Goal: Book appointment/travel/reservation

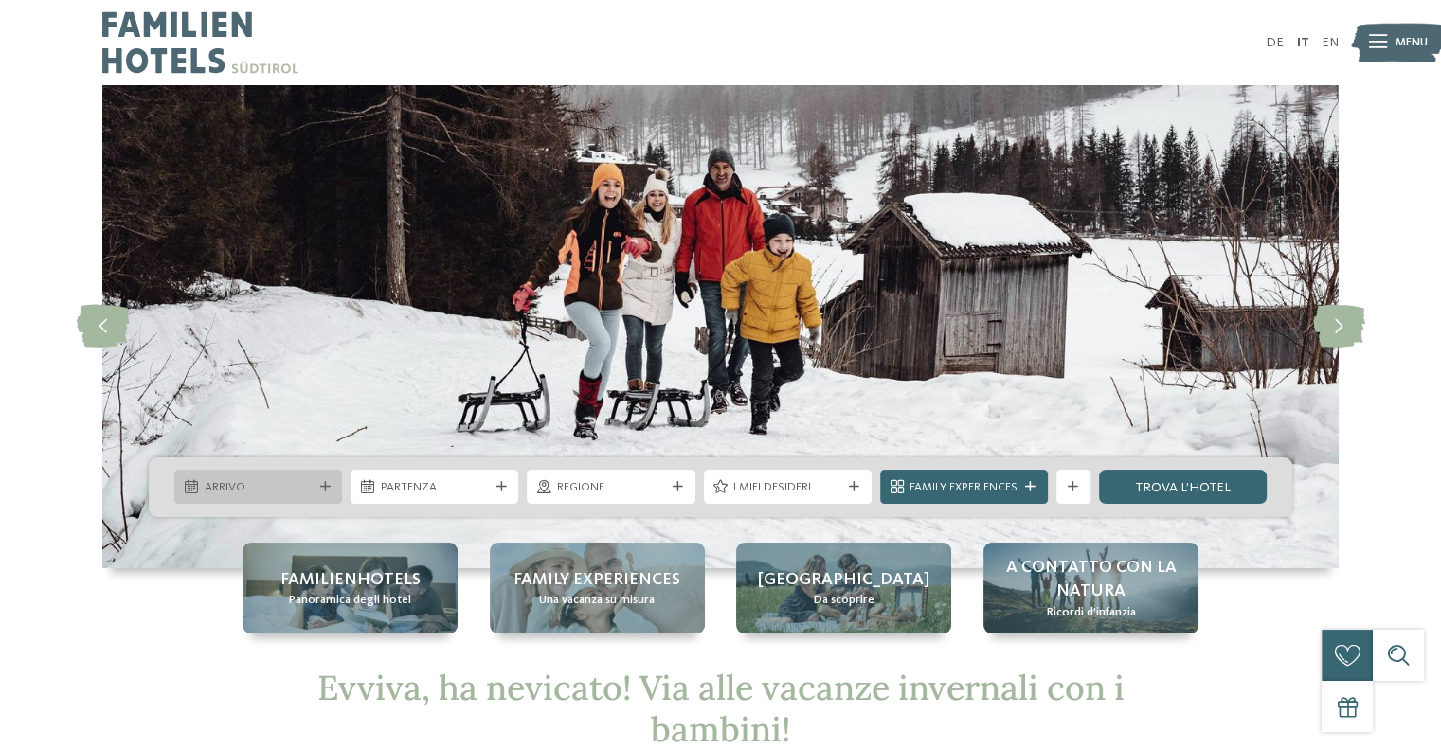
click at [264, 484] on span "Arrivo" at bounding box center [259, 487] width 108 height 17
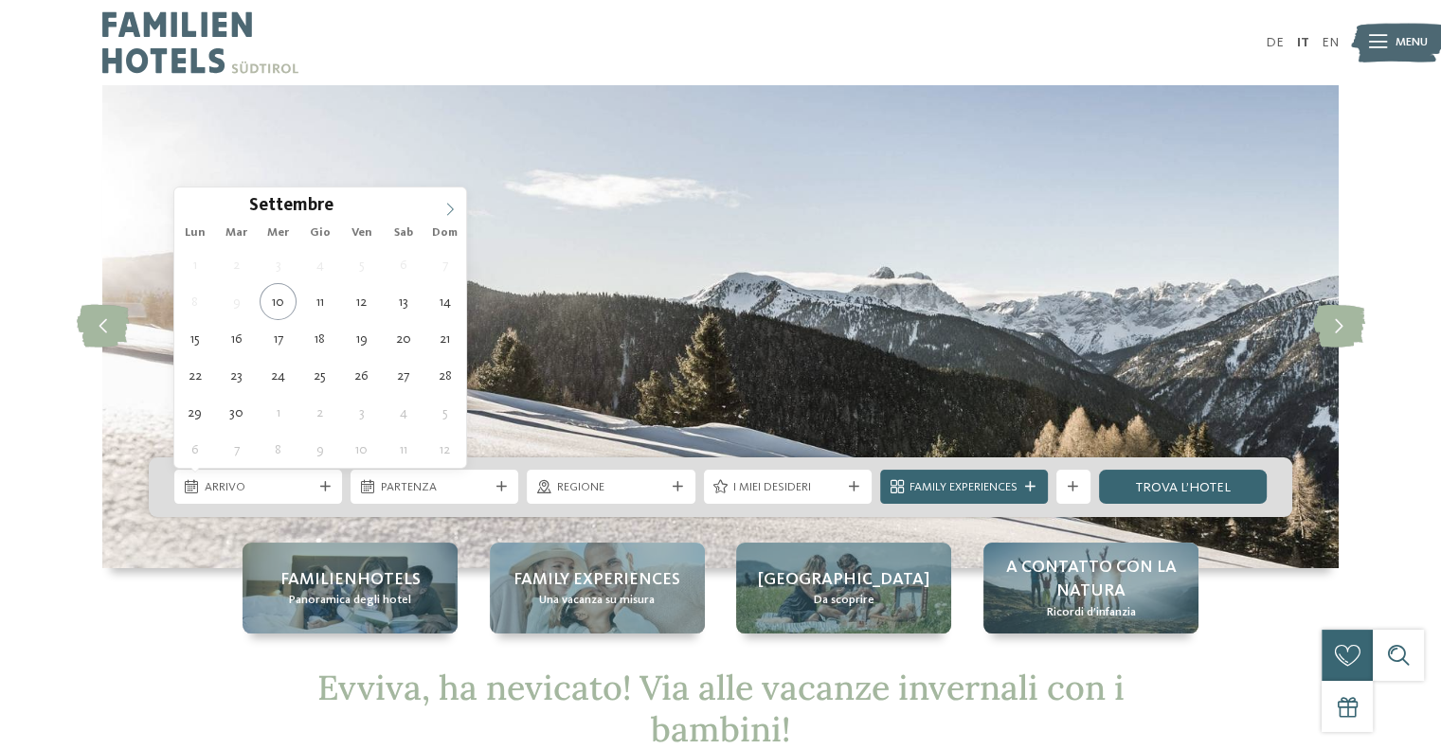
click at [446, 209] on icon at bounding box center [449, 209] width 13 height 13
type input "****"
click at [446, 209] on icon at bounding box center [449, 209] width 13 height 13
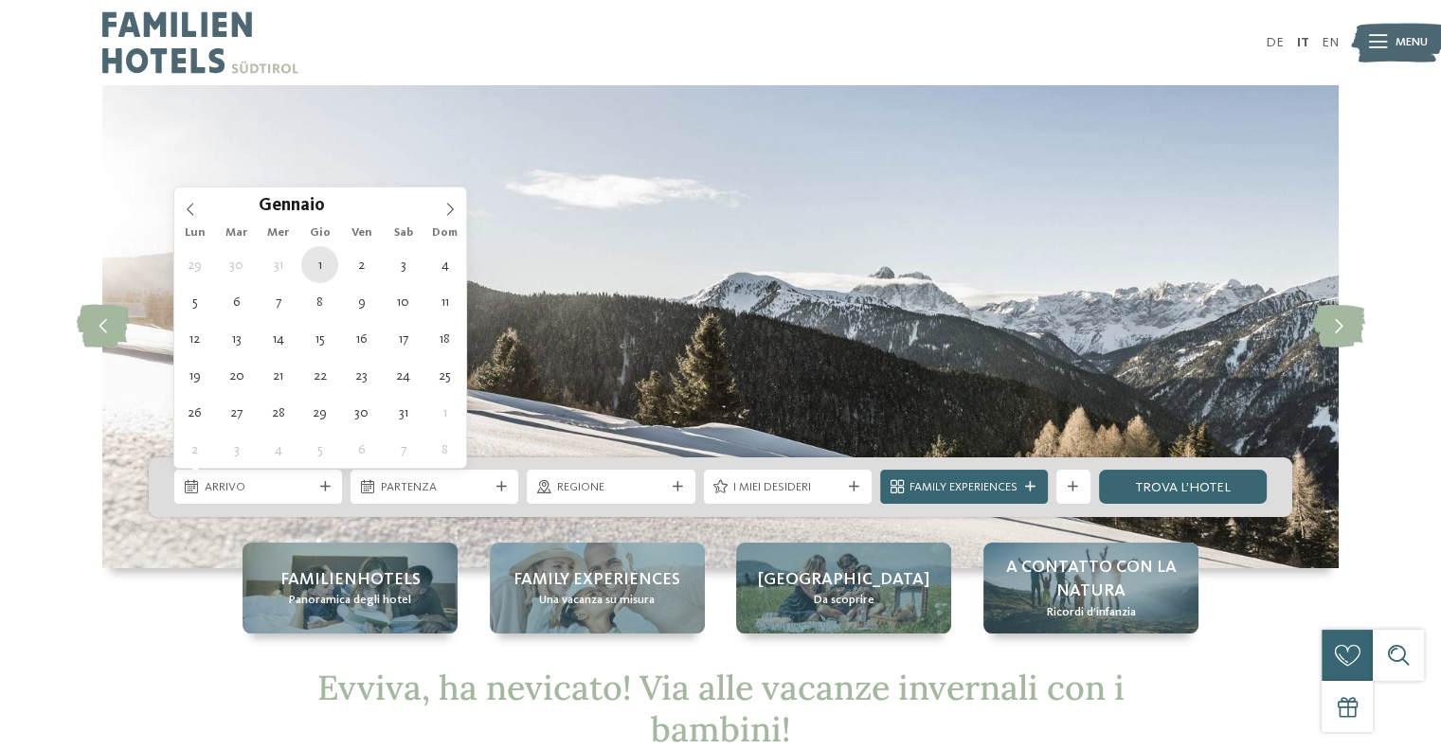
type div "[DATE]"
type input "****"
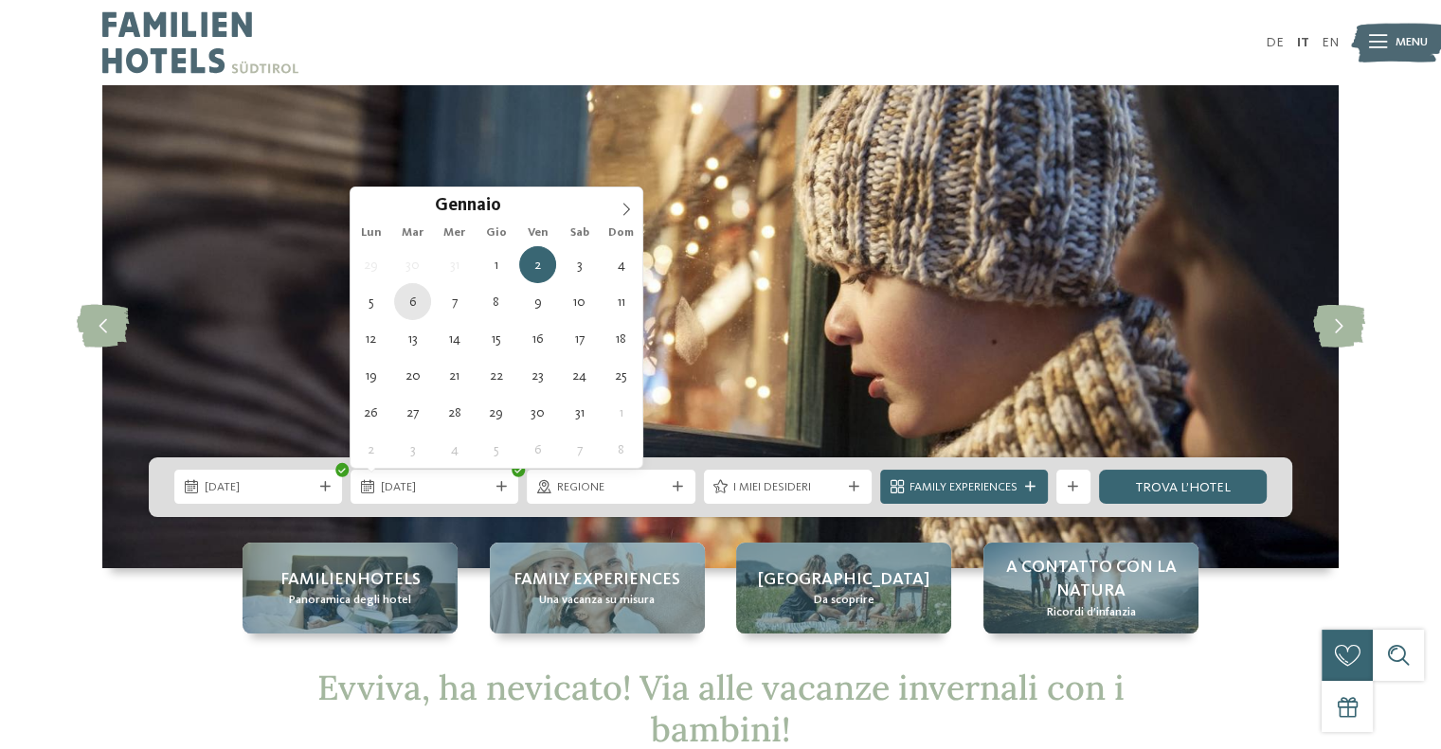
type div "[DATE]"
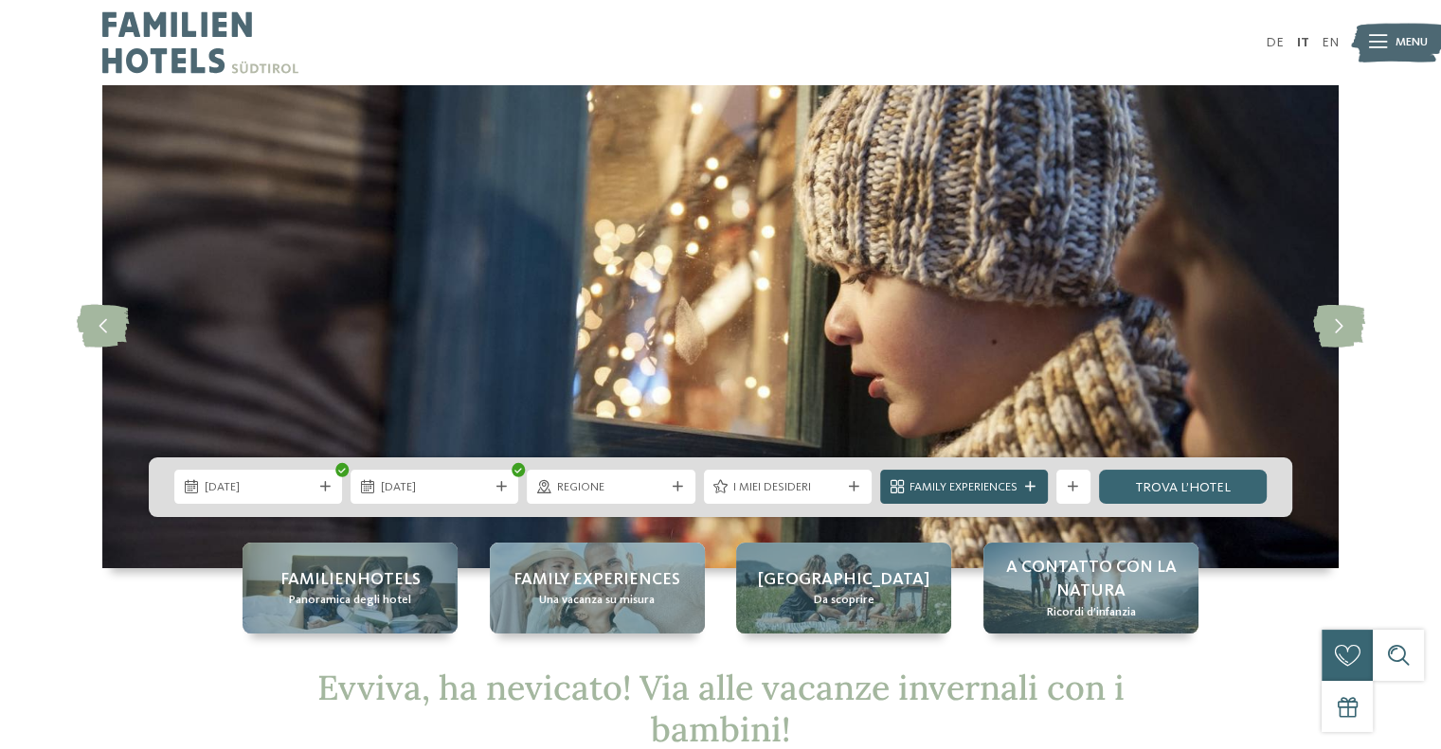
click at [970, 493] on span "Family Experiences" at bounding box center [963, 487] width 108 height 17
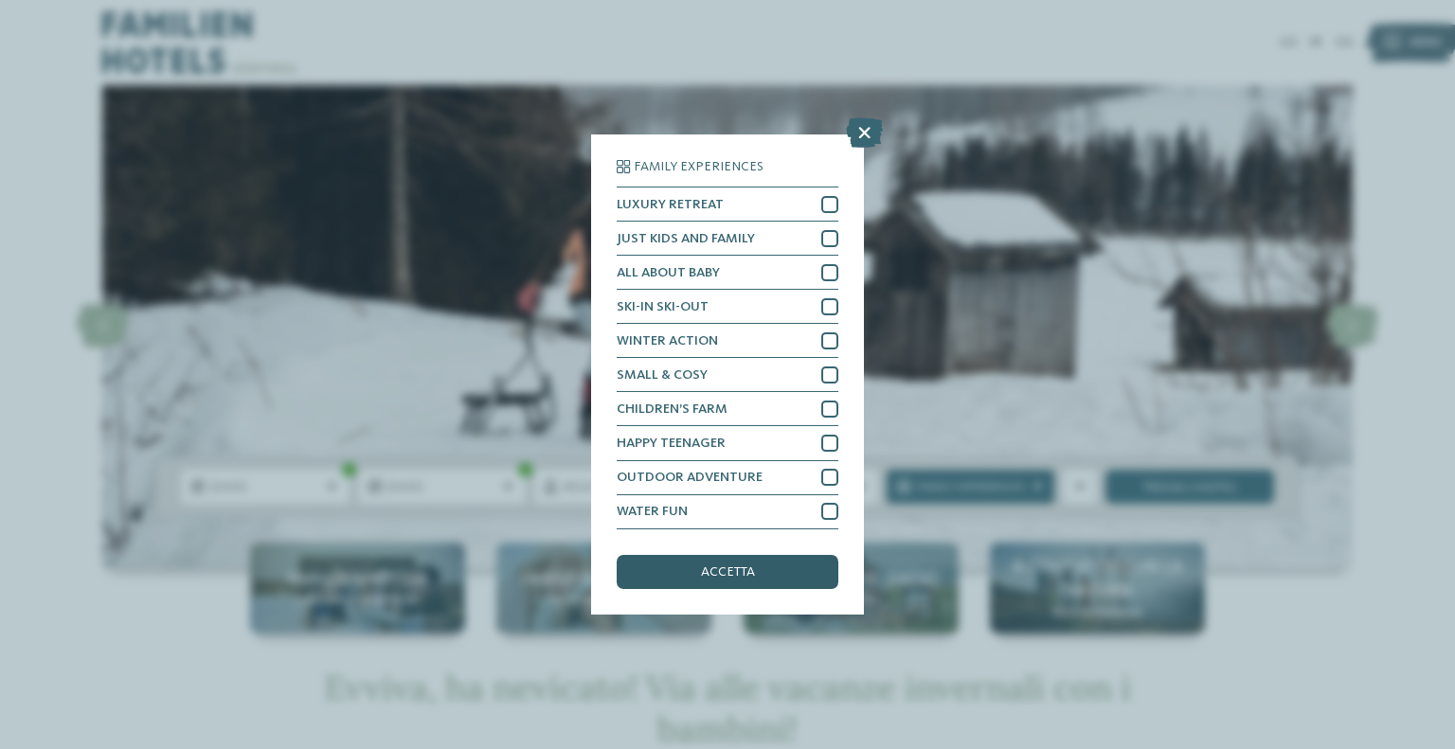
click at [780, 573] on div "accetta" at bounding box center [728, 572] width 222 height 34
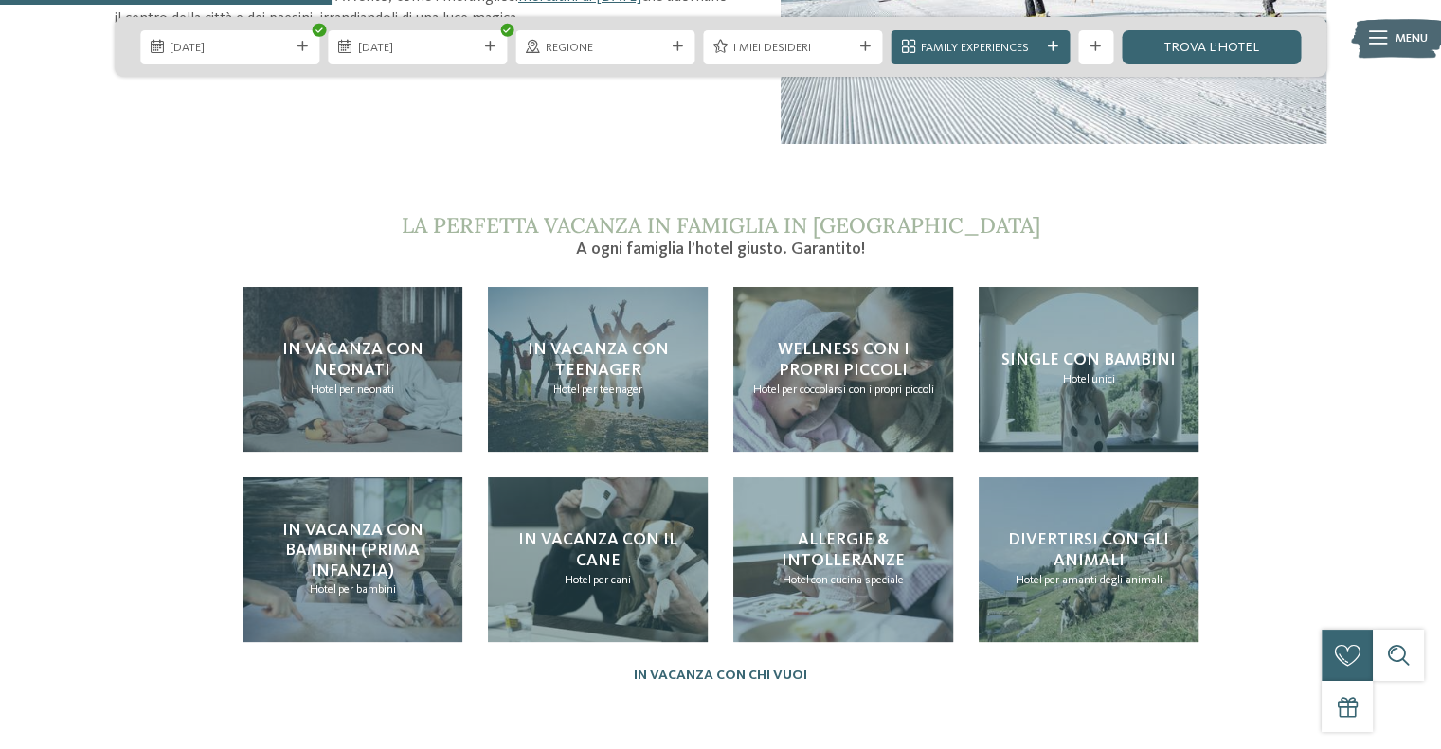
scroll to position [1326, 0]
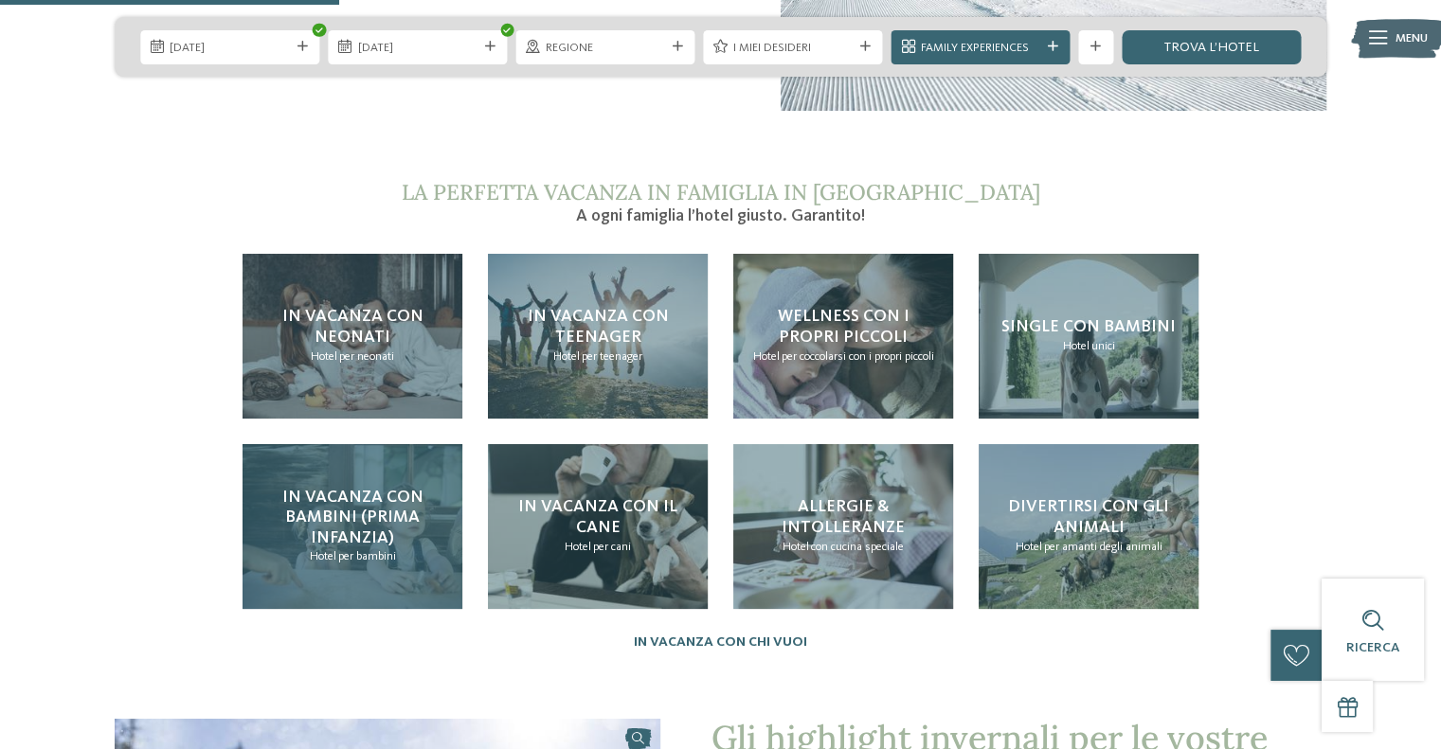
click at [337, 505] on h4 "In vacanza con bambini (prima infanzia)" at bounding box center [353, 519] width 186 height 62
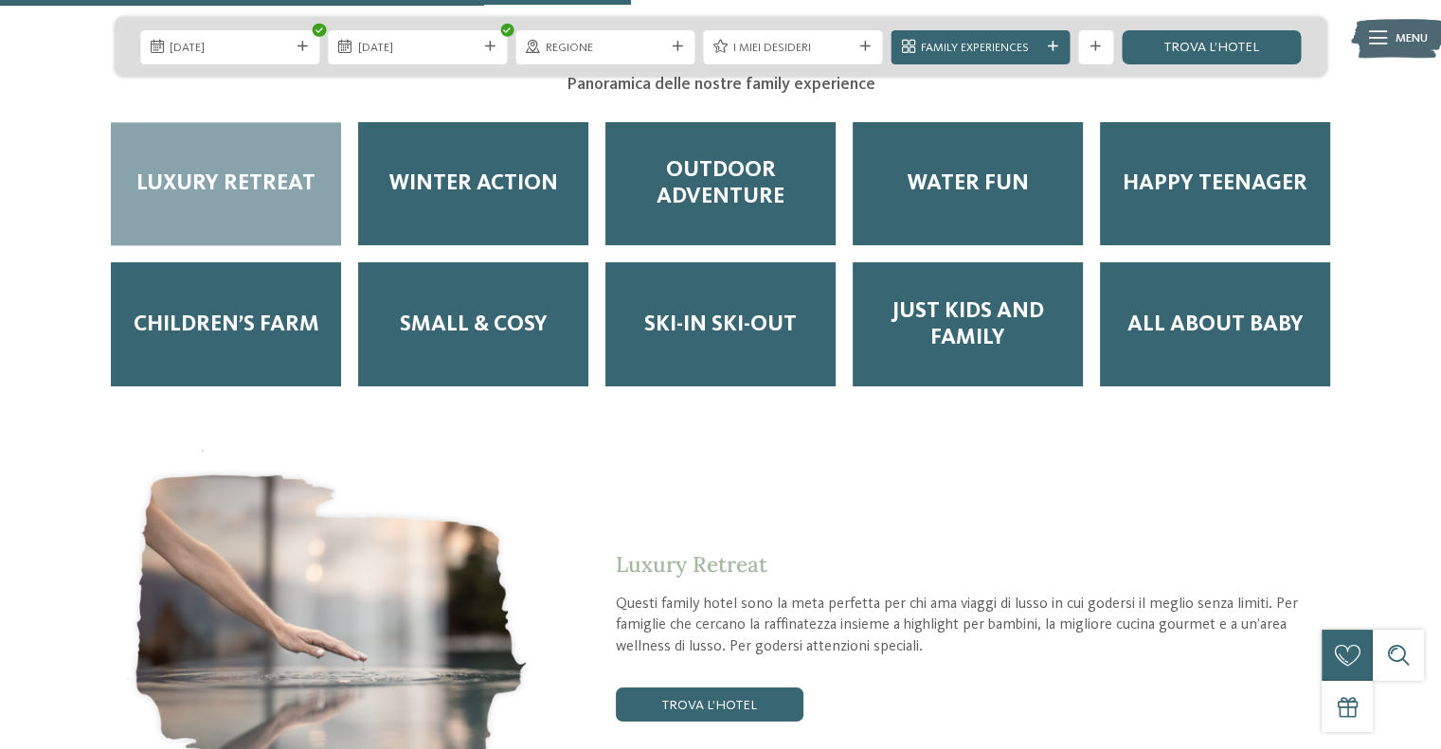
scroll to position [2463, 0]
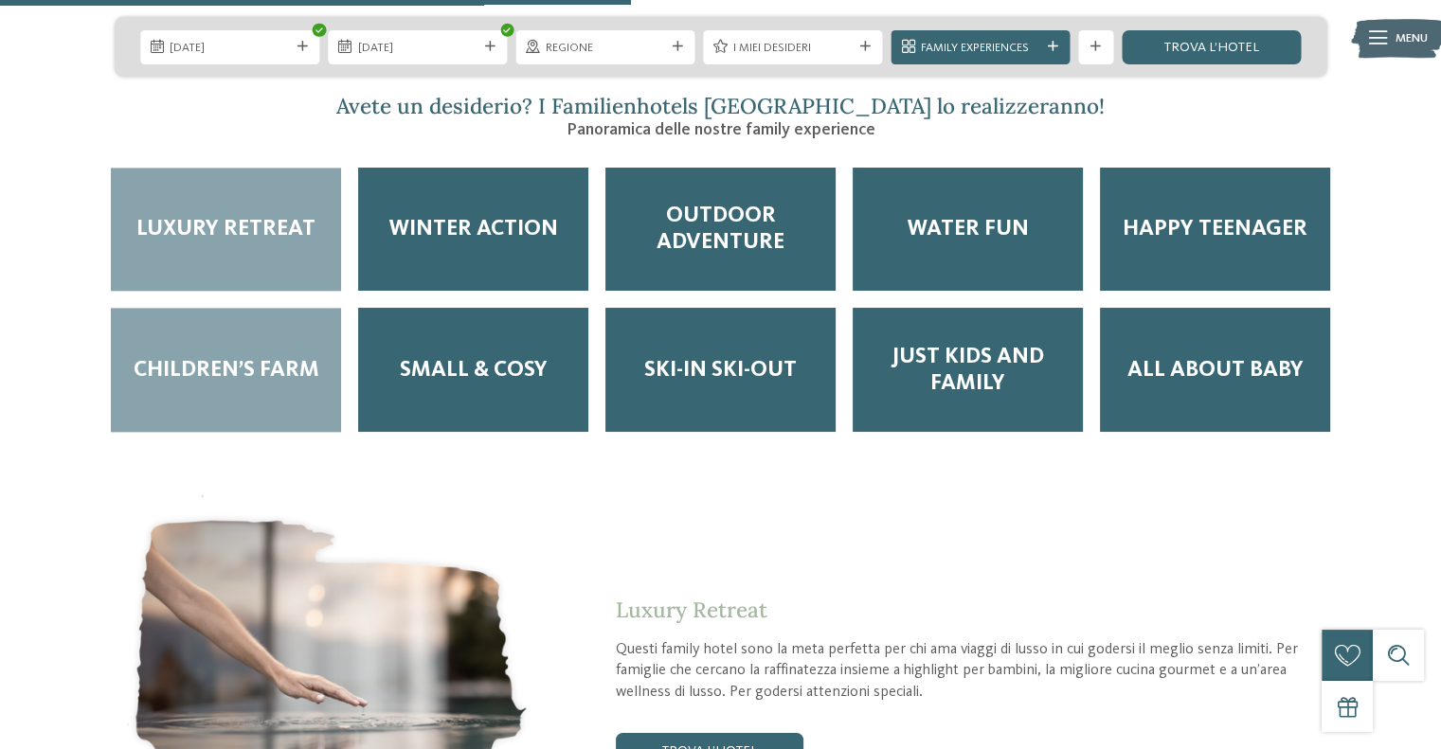
click at [200, 357] on span "Children’s Farm" at bounding box center [227, 370] width 186 height 27
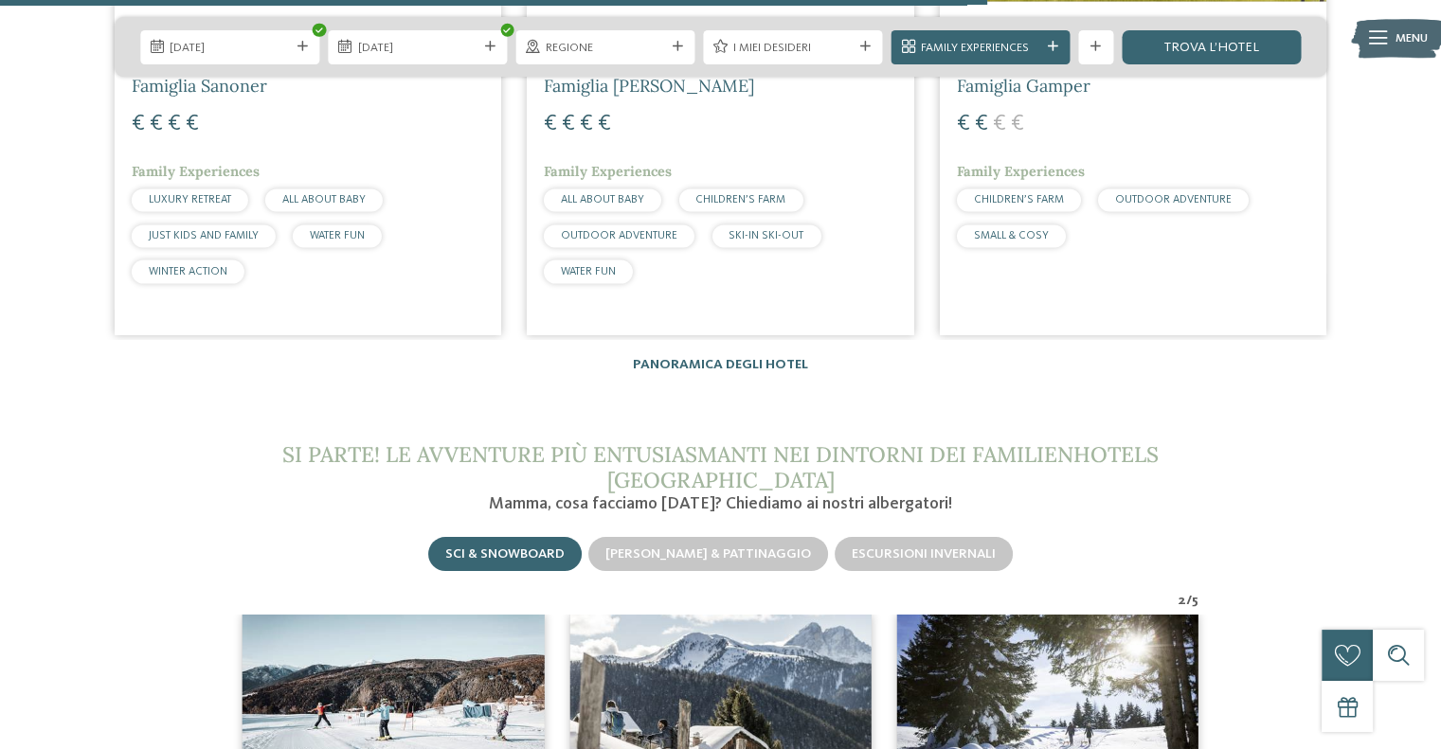
scroll to position [3883, 0]
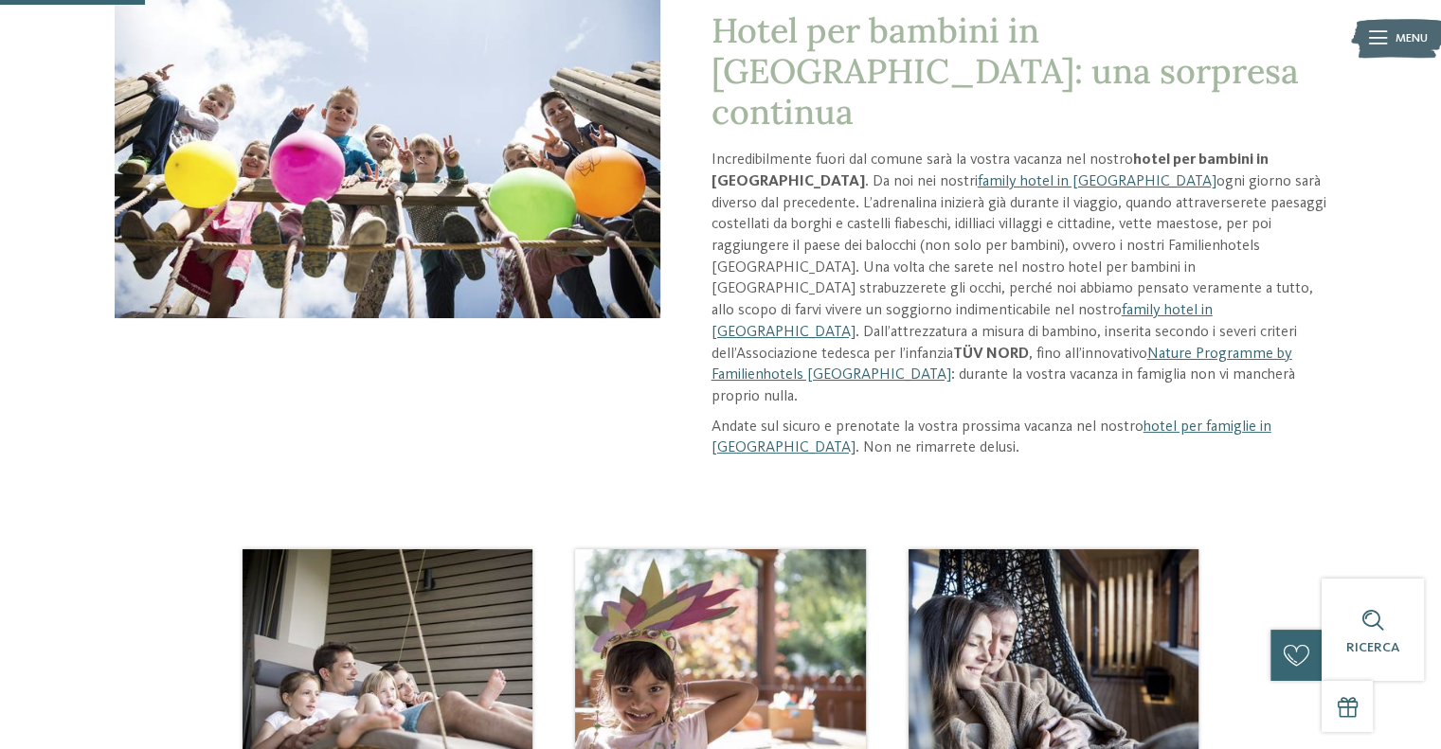
scroll to position [284, 0]
